Goal: Task Accomplishment & Management: Use online tool/utility

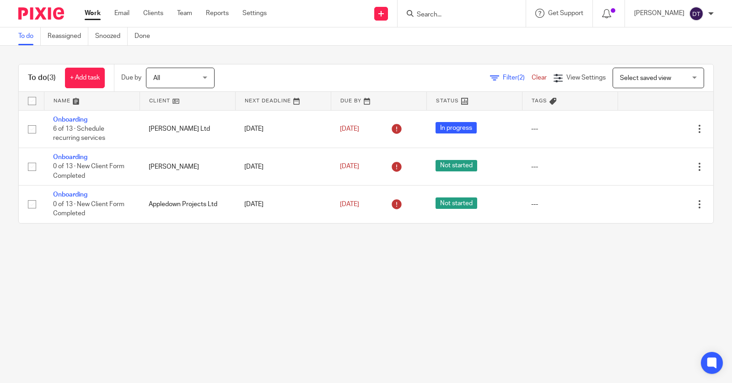
click at [435, 16] on input "Search" at bounding box center [457, 15] width 82 height 8
type input "C"
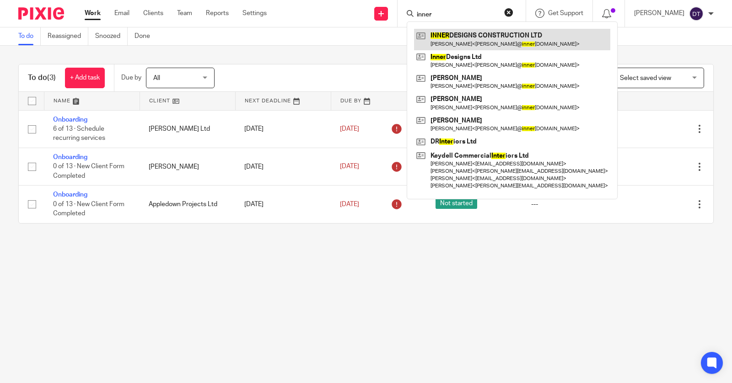
type input "inner"
click at [476, 39] on link at bounding box center [512, 39] width 196 height 21
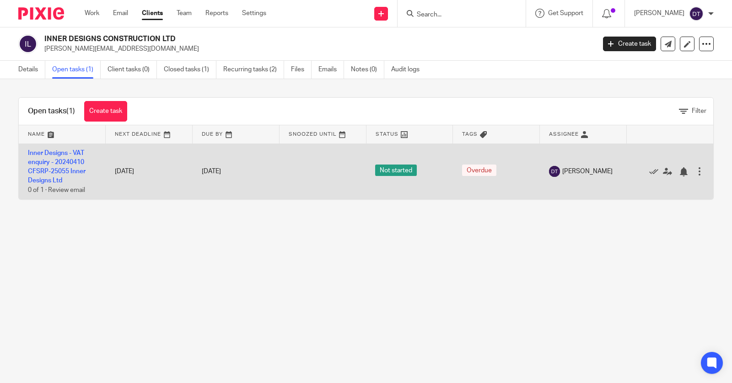
click at [697, 167] on div at bounding box center [699, 171] width 9 height 9
click at [649, 173] on icon at bounding box center [653, 171] width 9 height 9
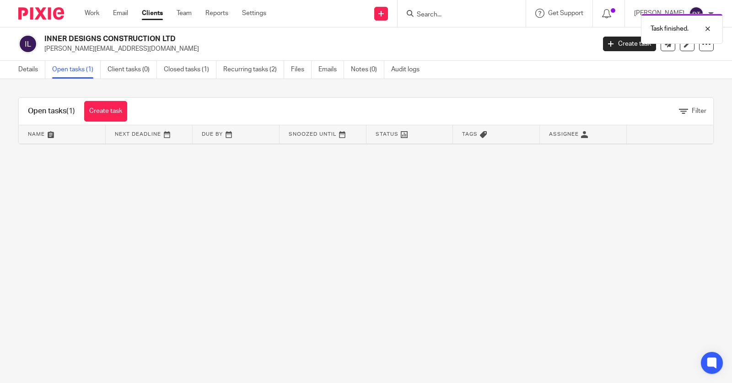
click at [446, 17] on div "Task finished." at bounding box center [544, 26] width 357 height 35
click at [446, 13] on div "Task finished." at bounding box center [544, 26] width 357 height 35
click at [447, 9] on form at bounding box center [464, 13] width 97 height 11
click at [433, 11] on input "Search" at bounding box center [457, 15] width 82 height 8
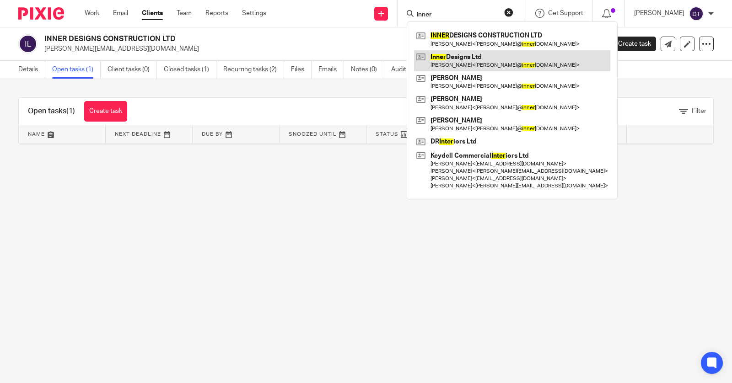
type input "inner"
click at [447, 56] on link at bounding box center [512, 60] width 196 height 21
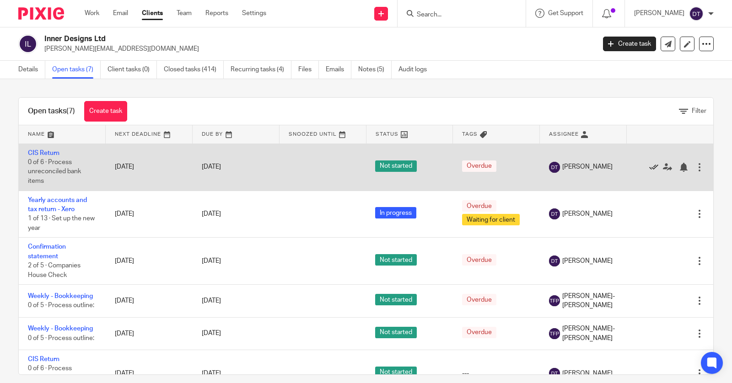
click at [654, 166] on icon at bounding box center [653, 167] width 9 height 9
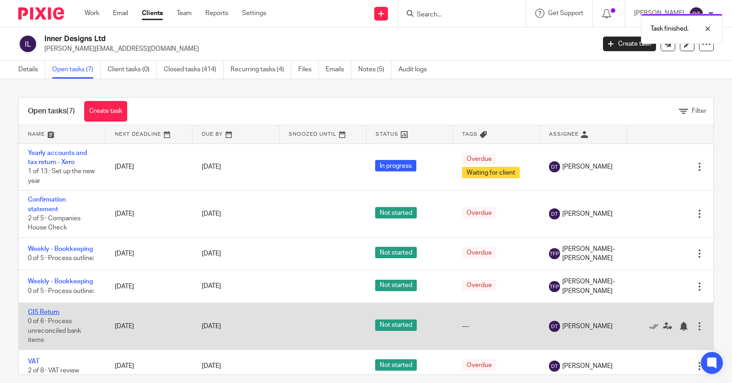
click at [43, 311] on link "CIS Return" at bounding box center [44, 312] width 32 height 6
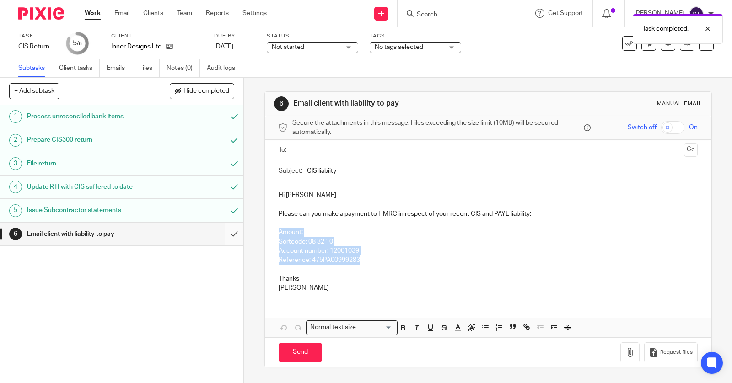
drag, startPoint x: 377, startPoint y: 259, endPoint x: 243, endPoint y: 228, distance: 137.6
click at [244, 227] on div "6 Email client with liability to pay Manual email Secure the attachments in thi…" at bounding box center [488, 231] width 488 height 306
click at [339, 231] on p "Amount:" at bounding box center [488, 232] width 419 height 9
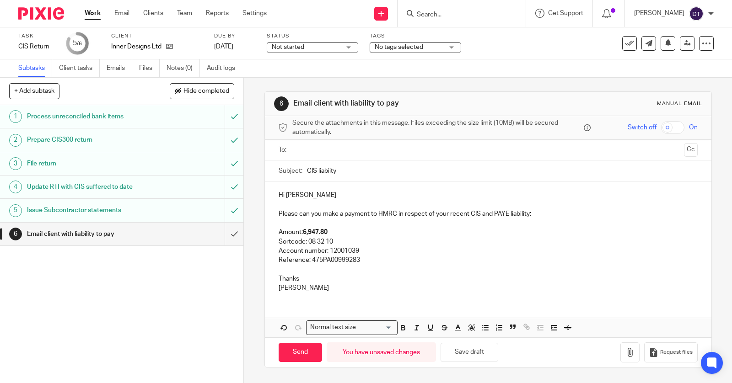
click at [304, 231] on strong "6,947.80" at bounding box center [315, 232] width 25 height 6
click at [324, 151] on input "text" at bounding box center [488, 150] width 384 height 11
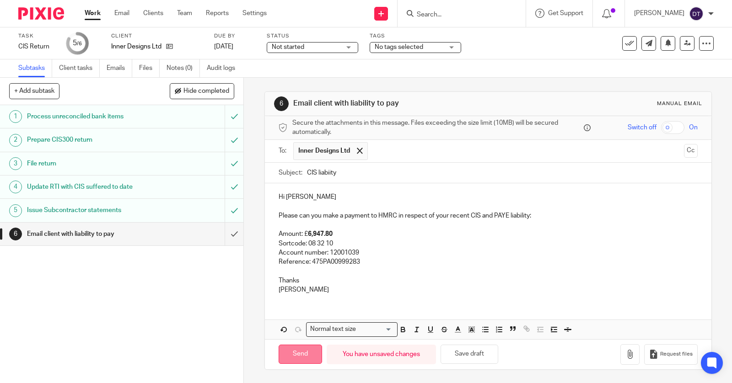
click at [299, 349] on input "Send" at bounding box center [300, 355] width 43 height 20
type input "Sent"
